Goal: Task Accomplishment & Management: Use online tool/utility

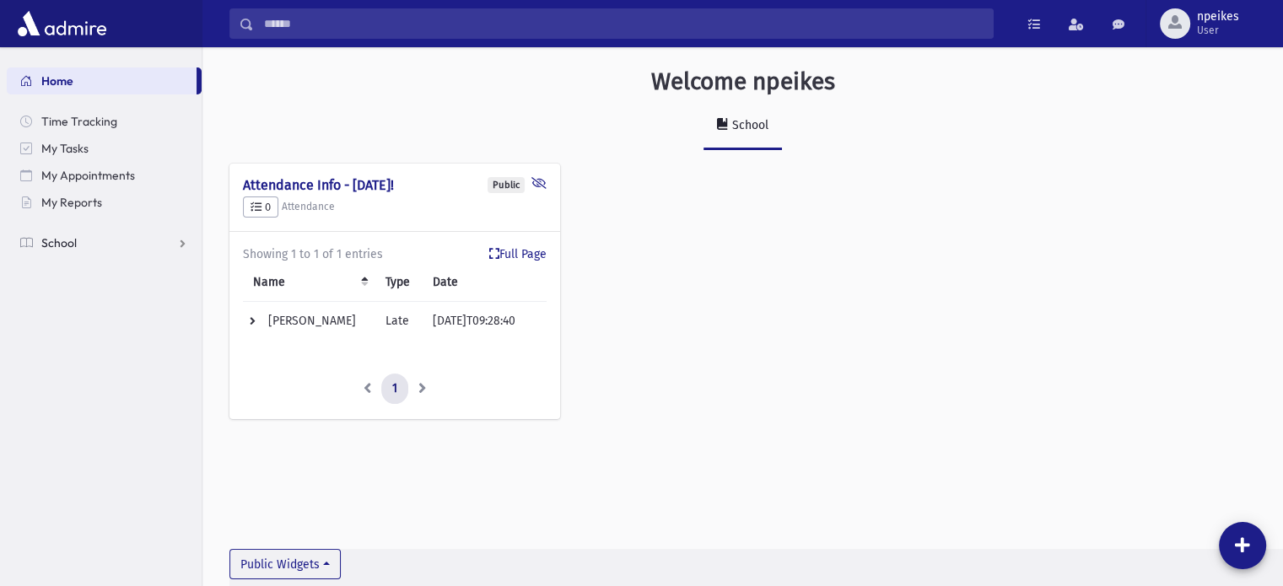
click at [181, 250] on link "School" at bounding box center [104, 242] width 195 height 27
click at [78, 295] on span "Attendance" at bounding box center [82, 296] width 62 height 15
click at [83, 320] on span "Entry" at bounding box center [78, 323] width 29 height 15
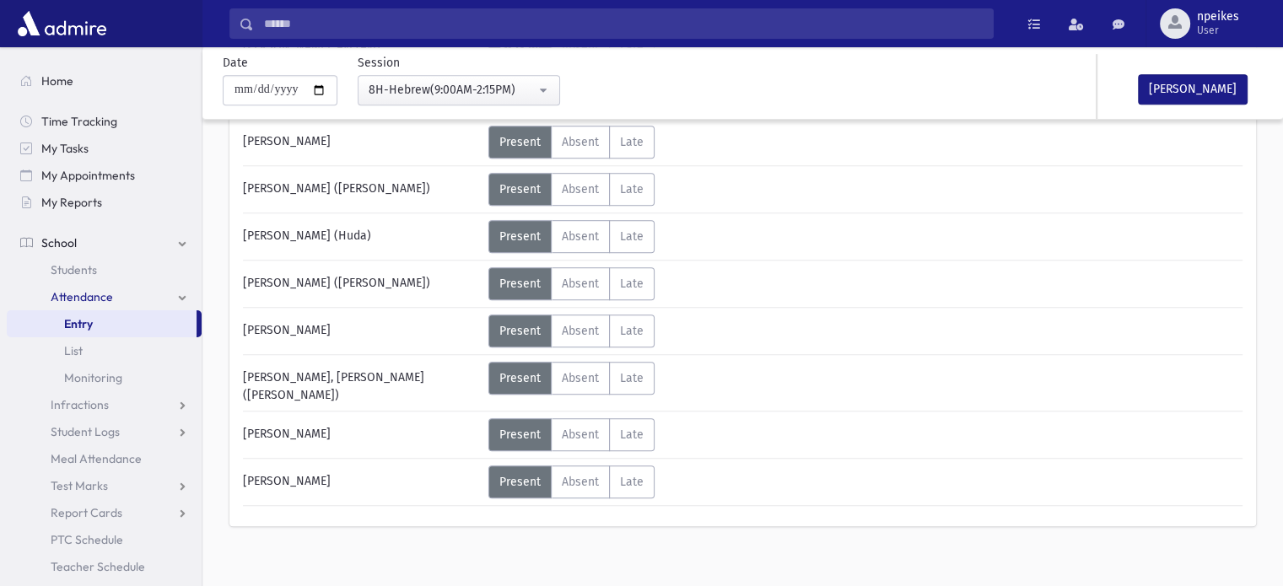
scroll to position [1080, 0]
click at [621, 475] on span "Late" at bounding box center [632, 482] width 24 height 14
click at [637, 428] on span "Late" at bounding box center [632, 435] width 24 height 14
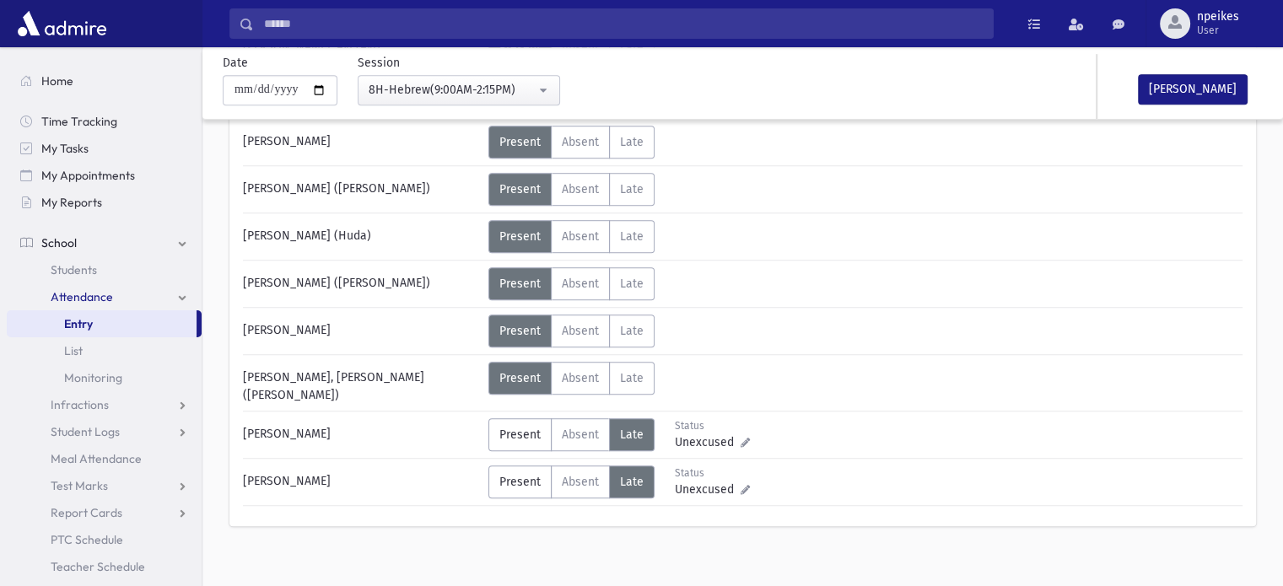
click at [741, 438] on icon at bounding box center [745, 442] width 9 height 9
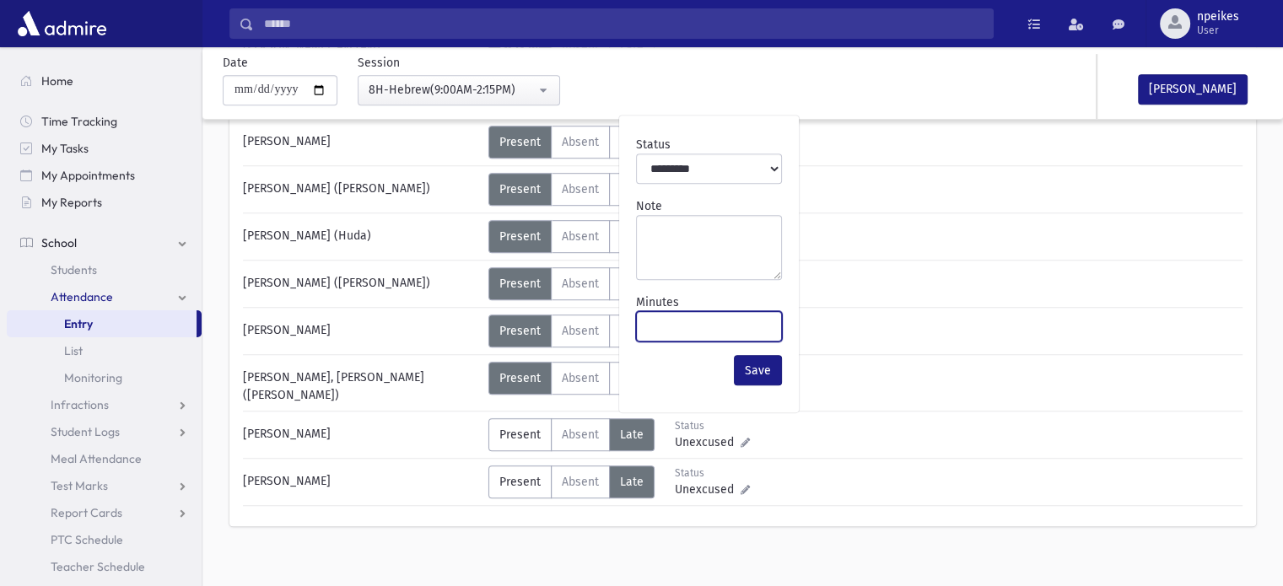
drag, startPoint x: 671, startPoint y: 315, endPoint x: 627, endPoint y: 322, distance: 45.3
click at [629, 324] on div "Minutes **" at bounding box center [708, 318] width 159 height 62
type input "**"
click at [760, 366] on button "Save" at bounding box center [758, 370] width 48 height 30
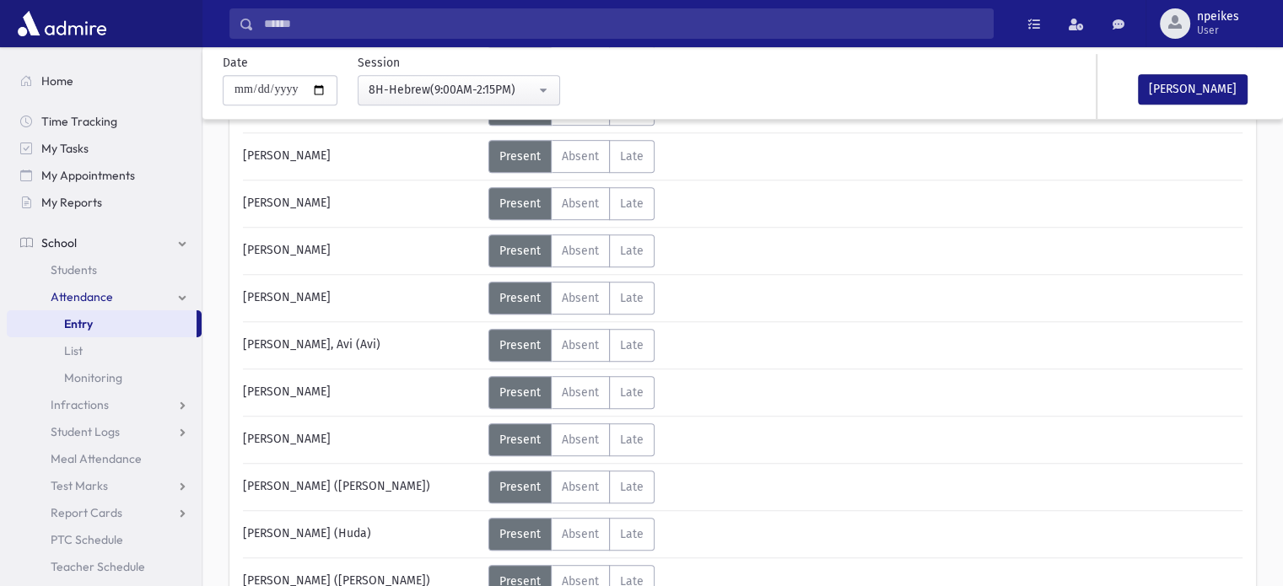
scroll to position [742, 0]
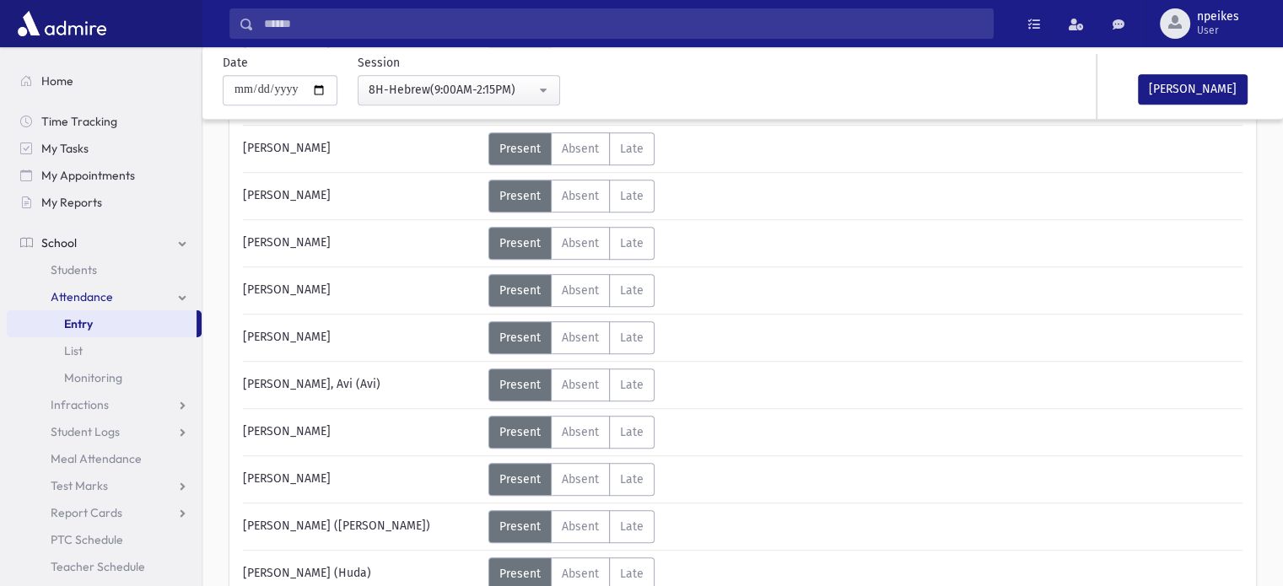
click at [564, 305] on div "[PERSON_NAME] Status Unexcused Admin: Present P Absent Absent [PERSON_NAME] Sta…" at bounding box center [742, 180] width 999 height 1325
click at [574, 292] on span "Absent" at bounding box center [580, 290] width 37 height 14
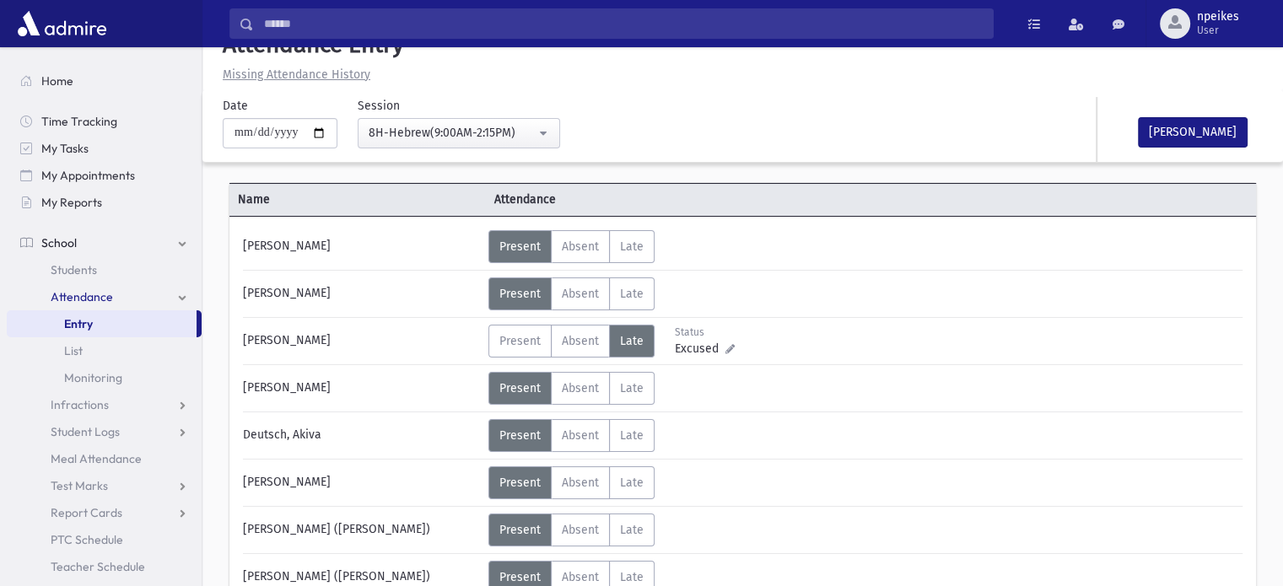
scroll to position [0, 0]
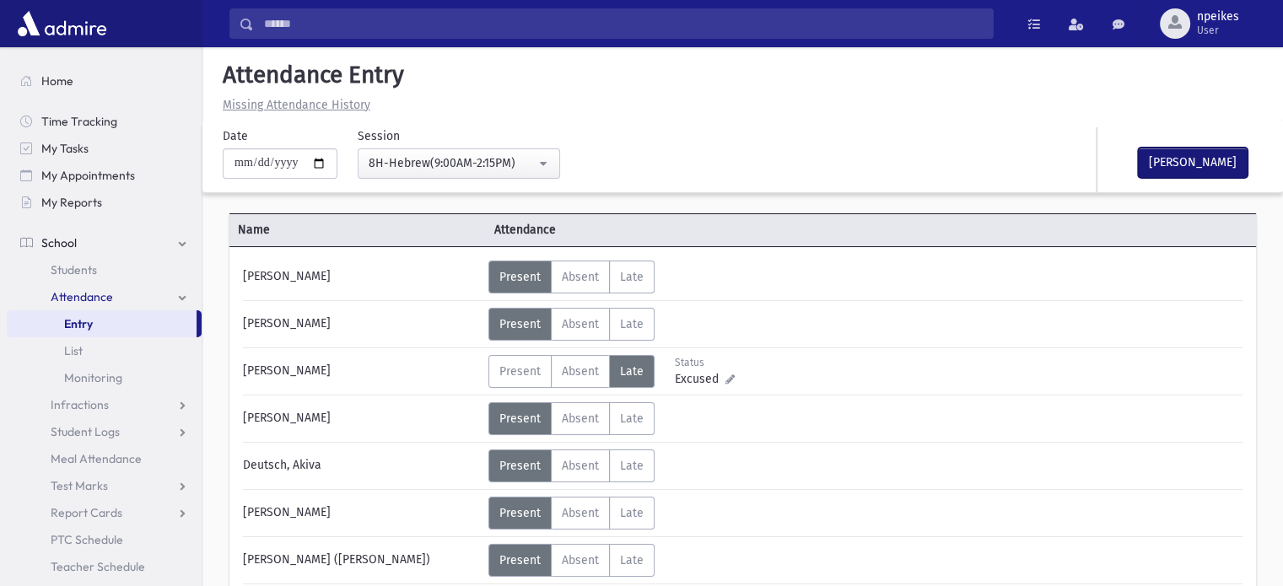
click at [1170, 156] on button "[PERSON_NAME]" at bounding box center [1193, 163] width 110 height 30
